Goal: Task Accomplishment & Management: Use online tool/utility

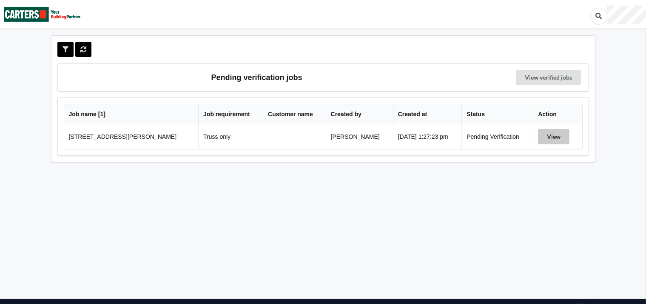
click at [555, 135] on button "View" at bounding box center [553, 136] width 31 height 15
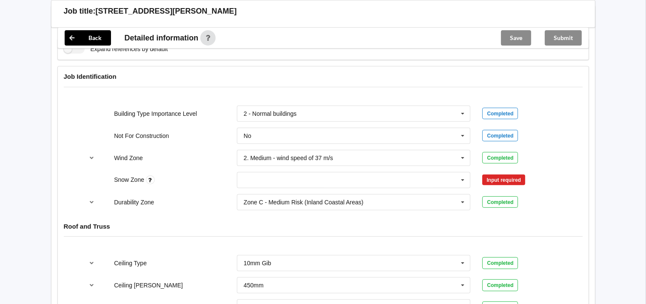
scroll to position [319, 0]
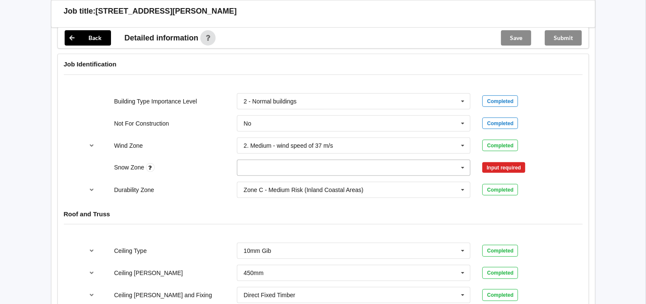
click at [462, 164] on icon at bounding box center [463, 168] width 13 height 16
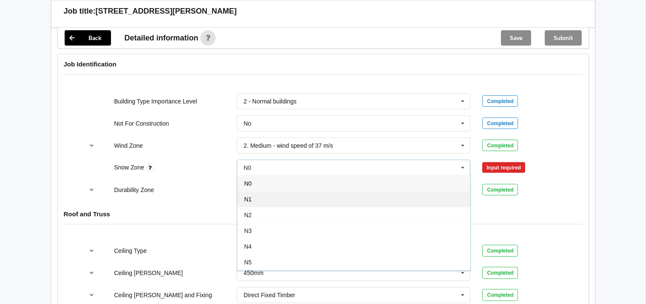
click at [250, 196] on span "N1" at bounding box center [248, 199] width 8 height 7
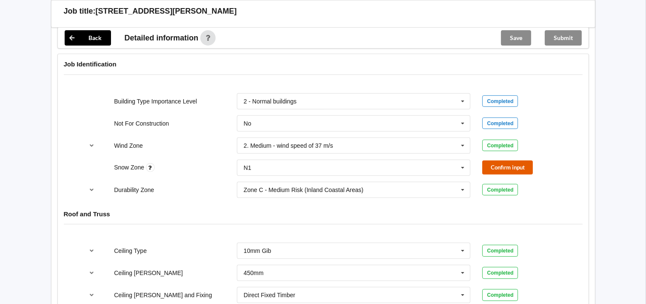
click at [493, 166] on button "Confirm input" at bounding box center [508, 167] width 51 height 14
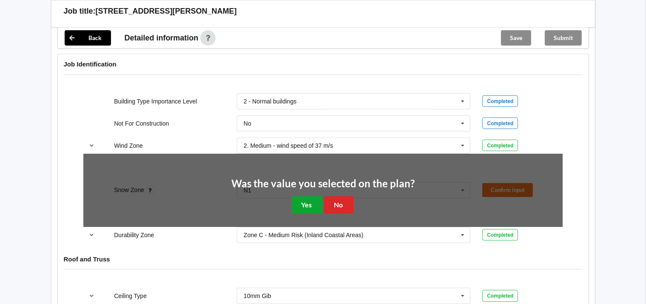
click at [312, 206] on button "Yes" at bounding box center [307, 204] width 31 height 17
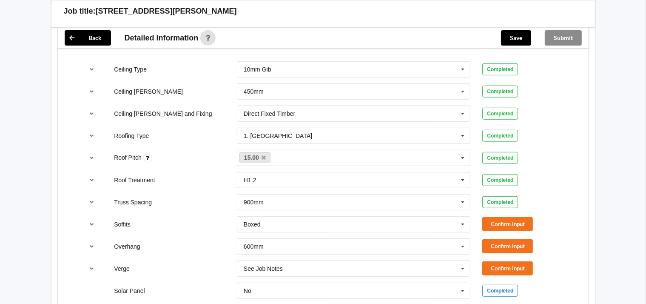
scroll to position [501, 0]
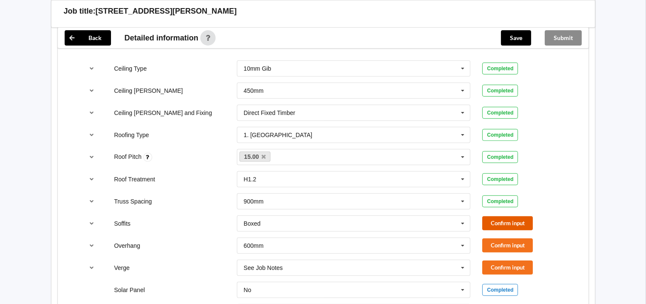
click at [515, 221] on button "Confirm input" at bounding box center [508, 223] width 51 height 14
click at [507, 244] on button "Confirm input" at bounding box center [508, 245] width 51 height 14
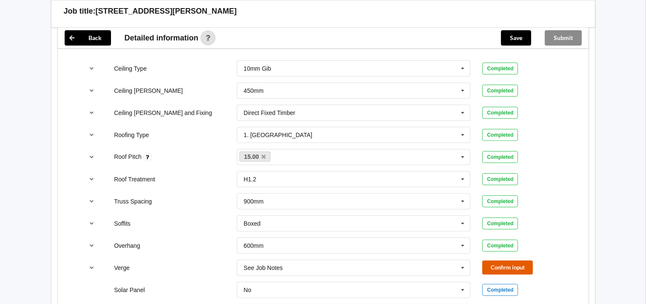
click at [504, 263] on button "Confirm input" at bounding box center [508, 267] width 51 height 14
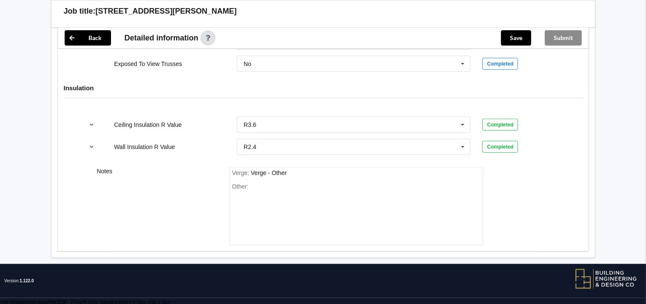
scroll to position [815, 0]
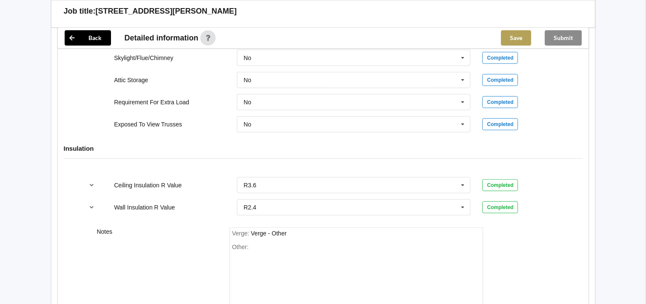
click at [509, 38] on button "Save" at bounding box center [516, 37] width 30 height 15
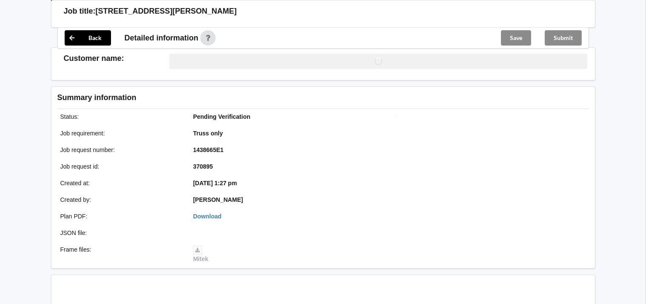
scroll to position [755, 0]
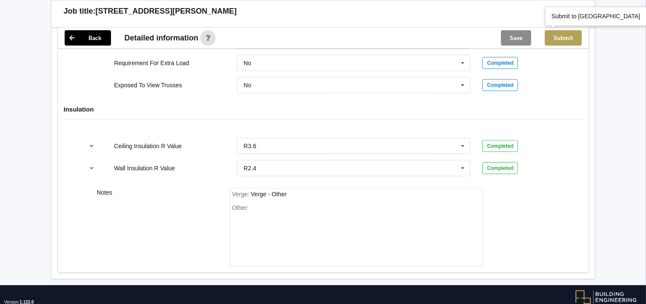
click at [557, 37] on button "Submit" at bounding box center [563, 37] width 37 height 15
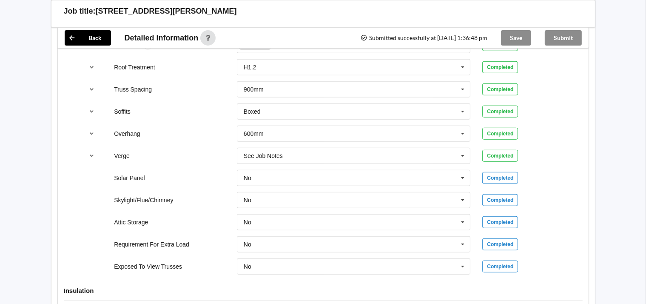
scroll to position [573, 0]
click at [93, 38] on button "Back" at bounding box center [88, 37] width 46 height 15
